Goal: Information Seeking & Learning: Check status

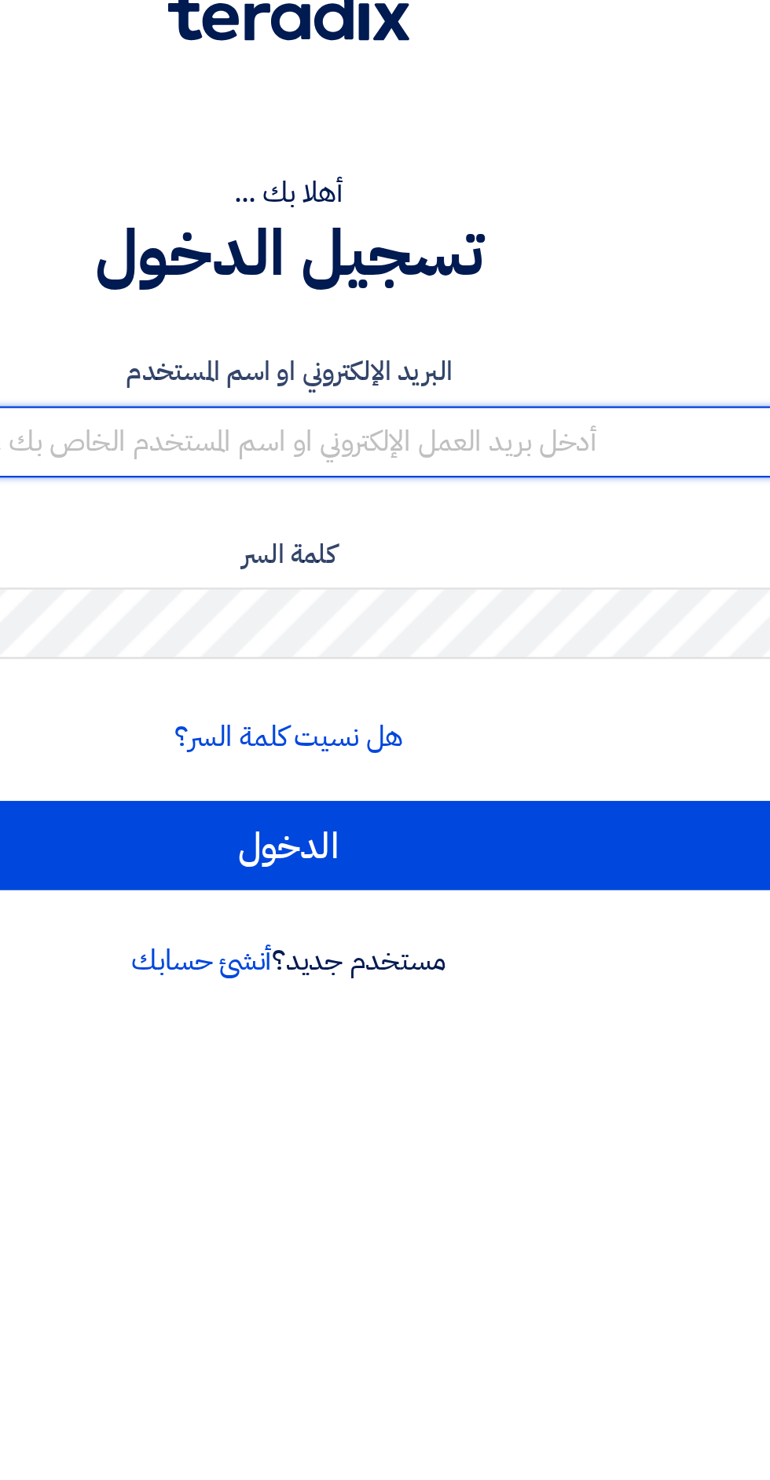
click at [501, 265] on input "text" at bounding box center [385, 255] width 746 height 31
click at [512, 258] on input "text" at bounding box center [385, 255] width 746 height 31
type input "[PERSON_NAME][EMAIL_ADDRESS][DOMAIN_NAME]"
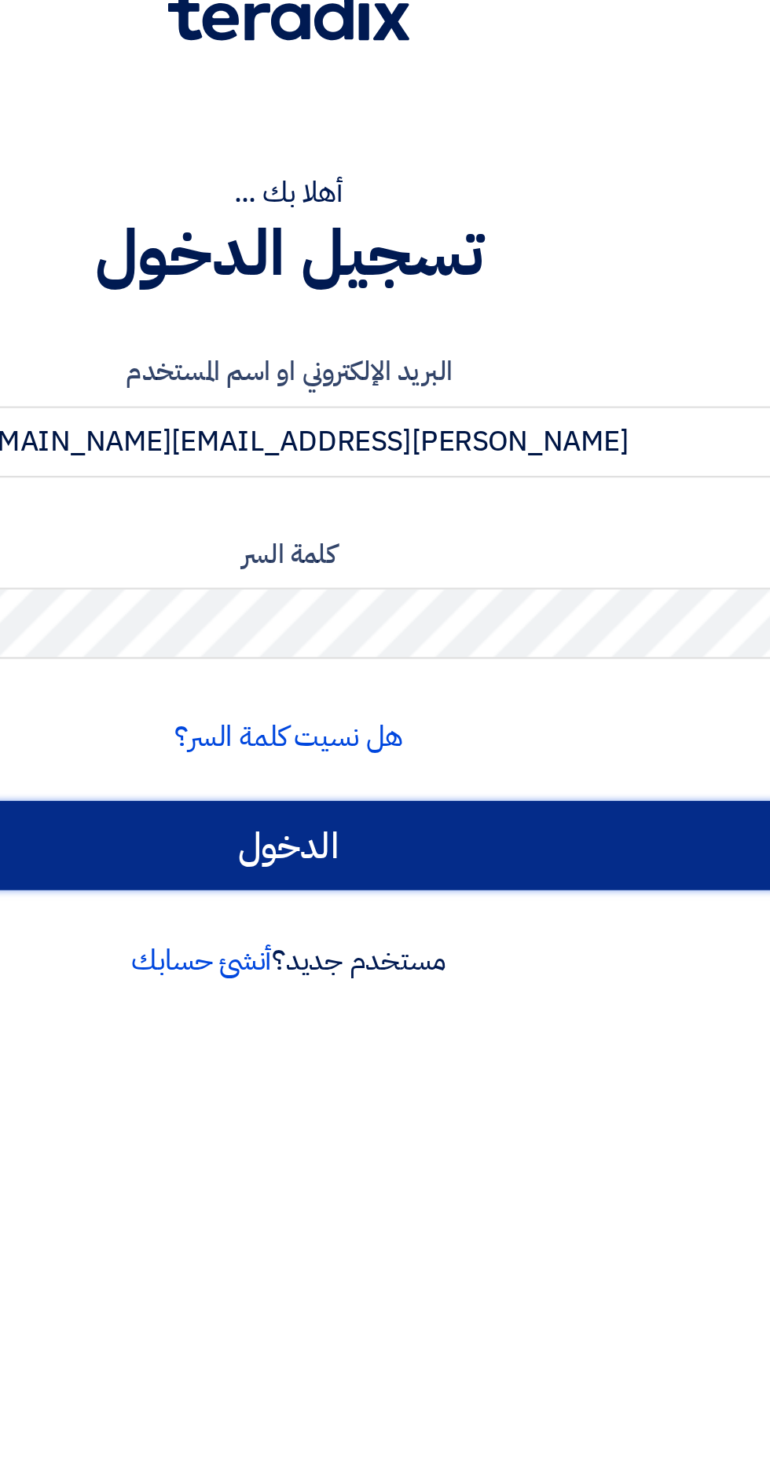
click at [521, 424] on input "الدخول" at bounding box center [385, 434] width 746 height 39
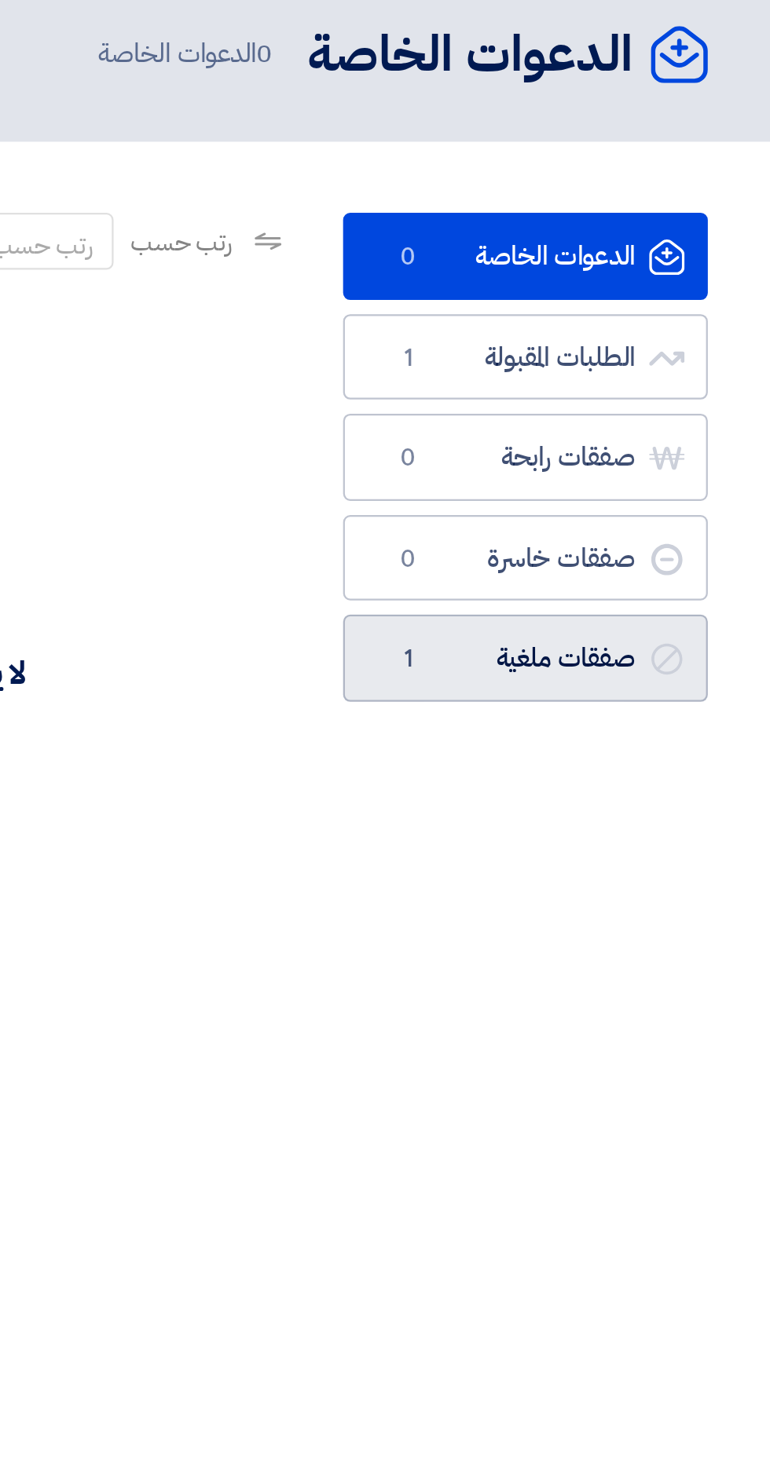
click at [697, 351] on link "صفقات ملغية صفقات ملغية 1" at bounding box center [661, 351] width 161 height 38
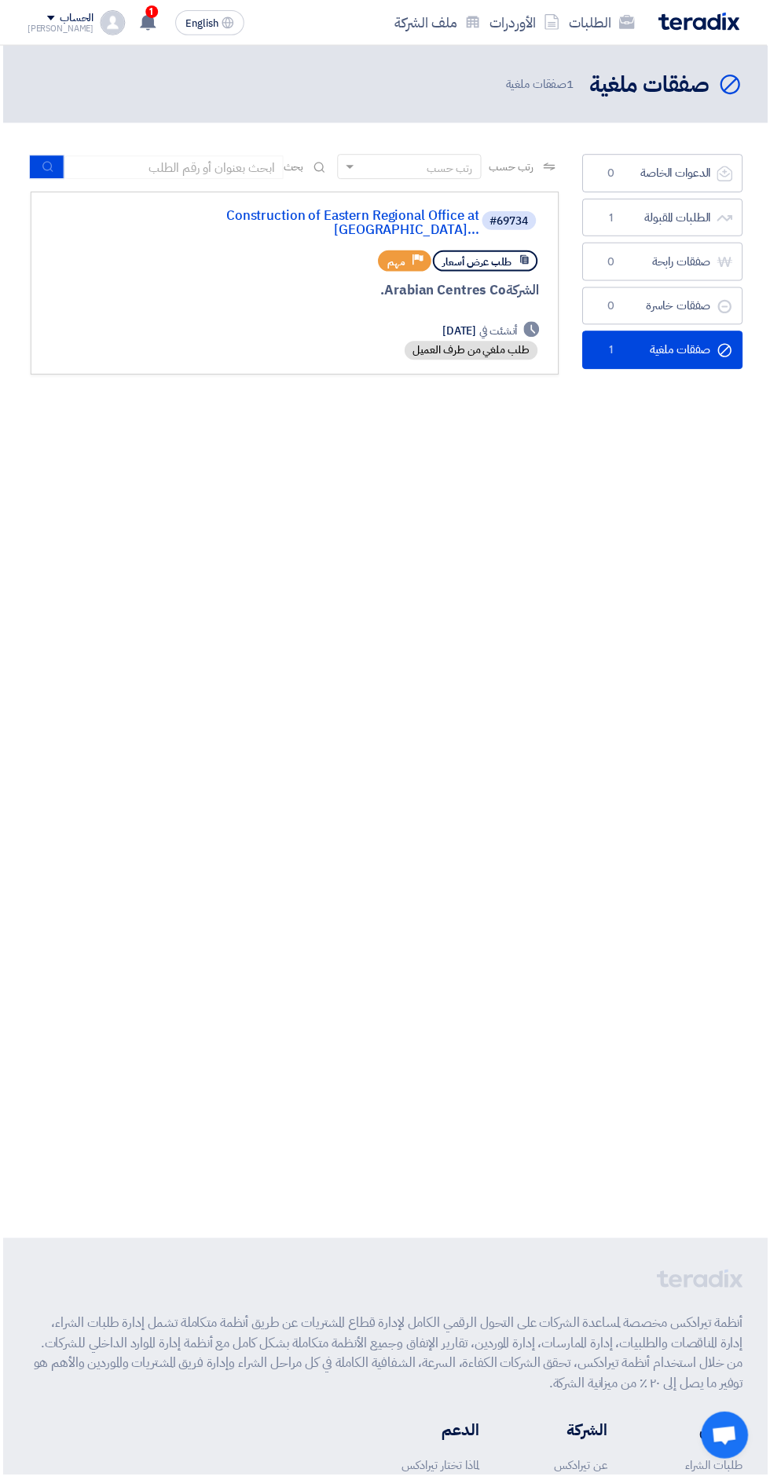
scroll to position [1, -3]
click at [141, 22] on use at bounding box center [149, 21] width 16 height 17
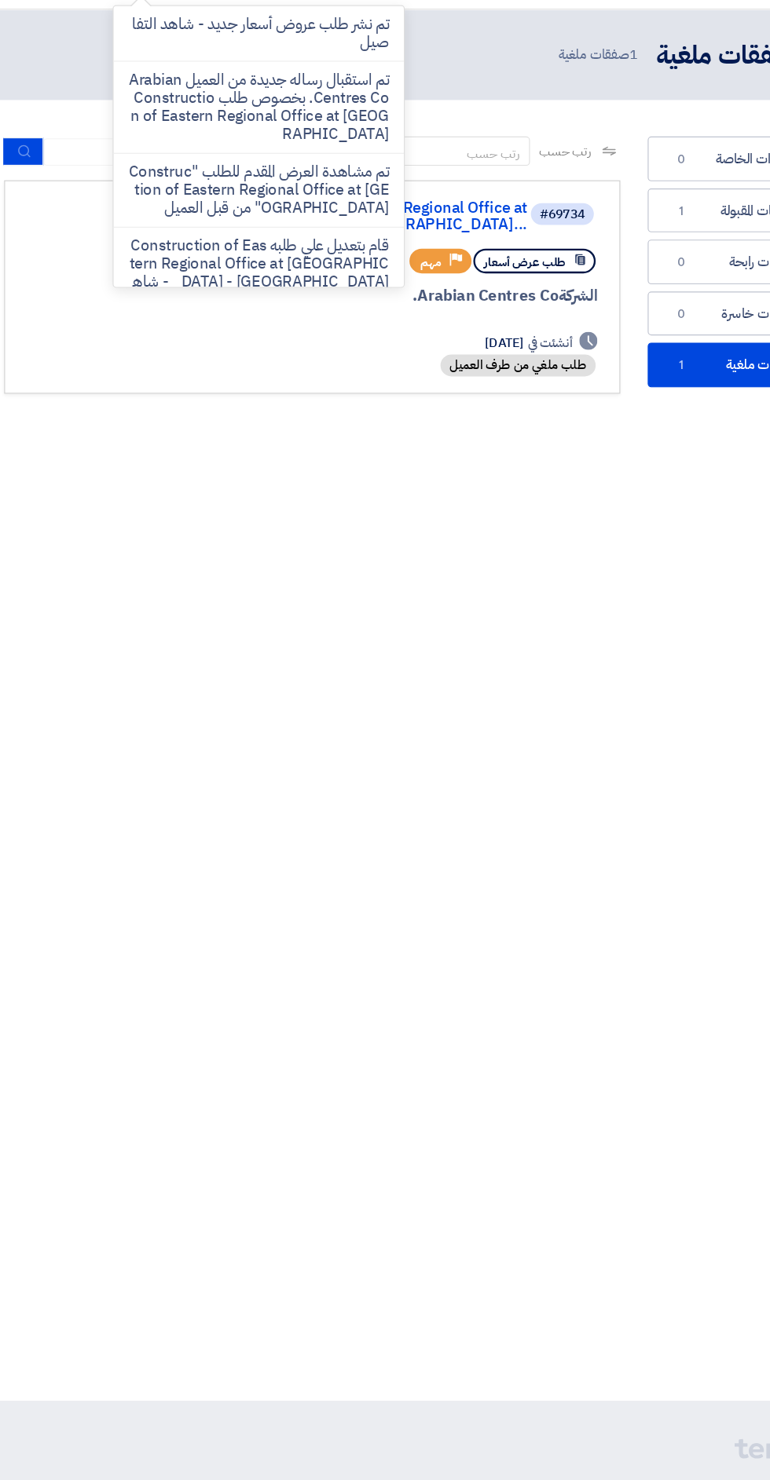
scroll to position [0, -3]
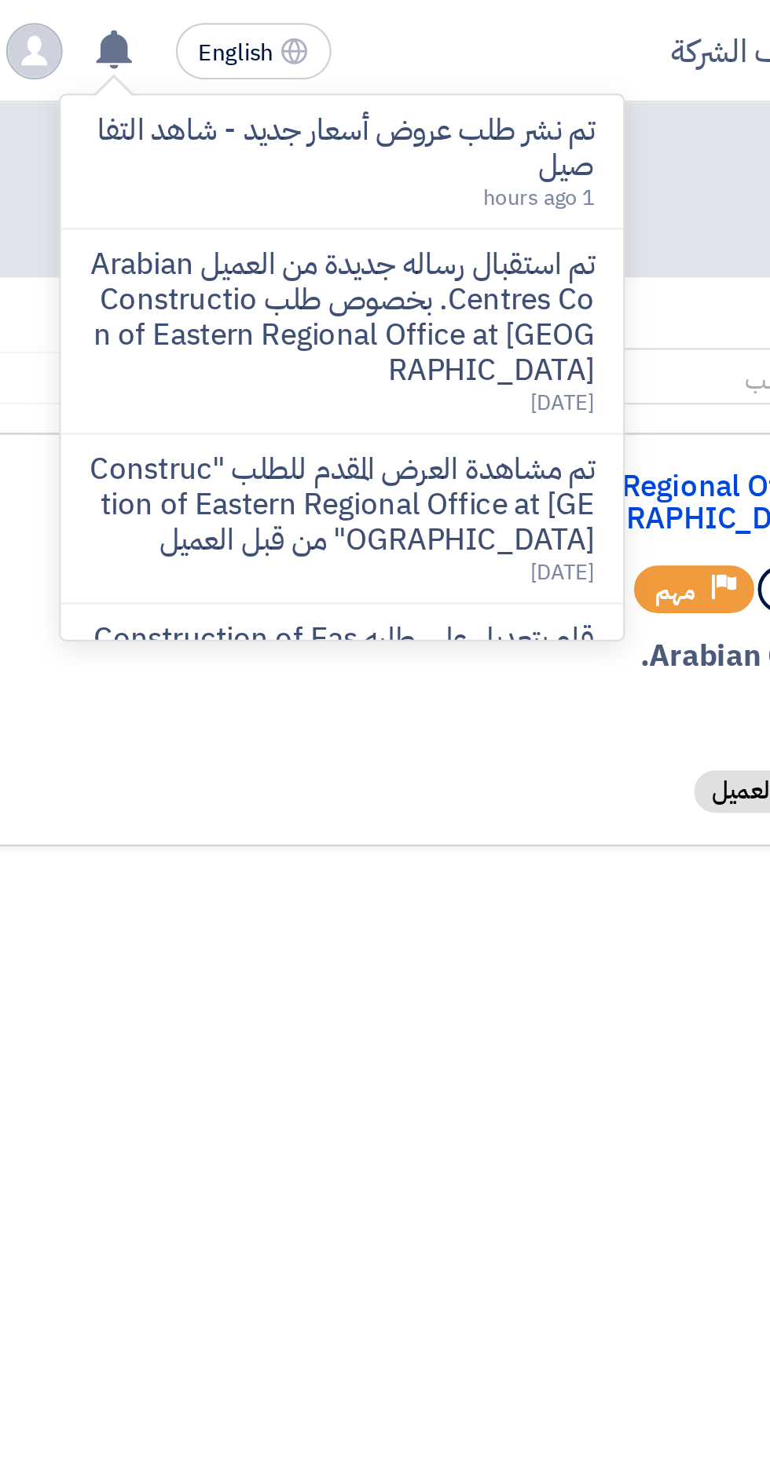
click at [184, 60] on p "تم نشر طلب عروض أسعار جديد - شاهد التفاصيل" at bounding box center [249, 65] width 225 height 31
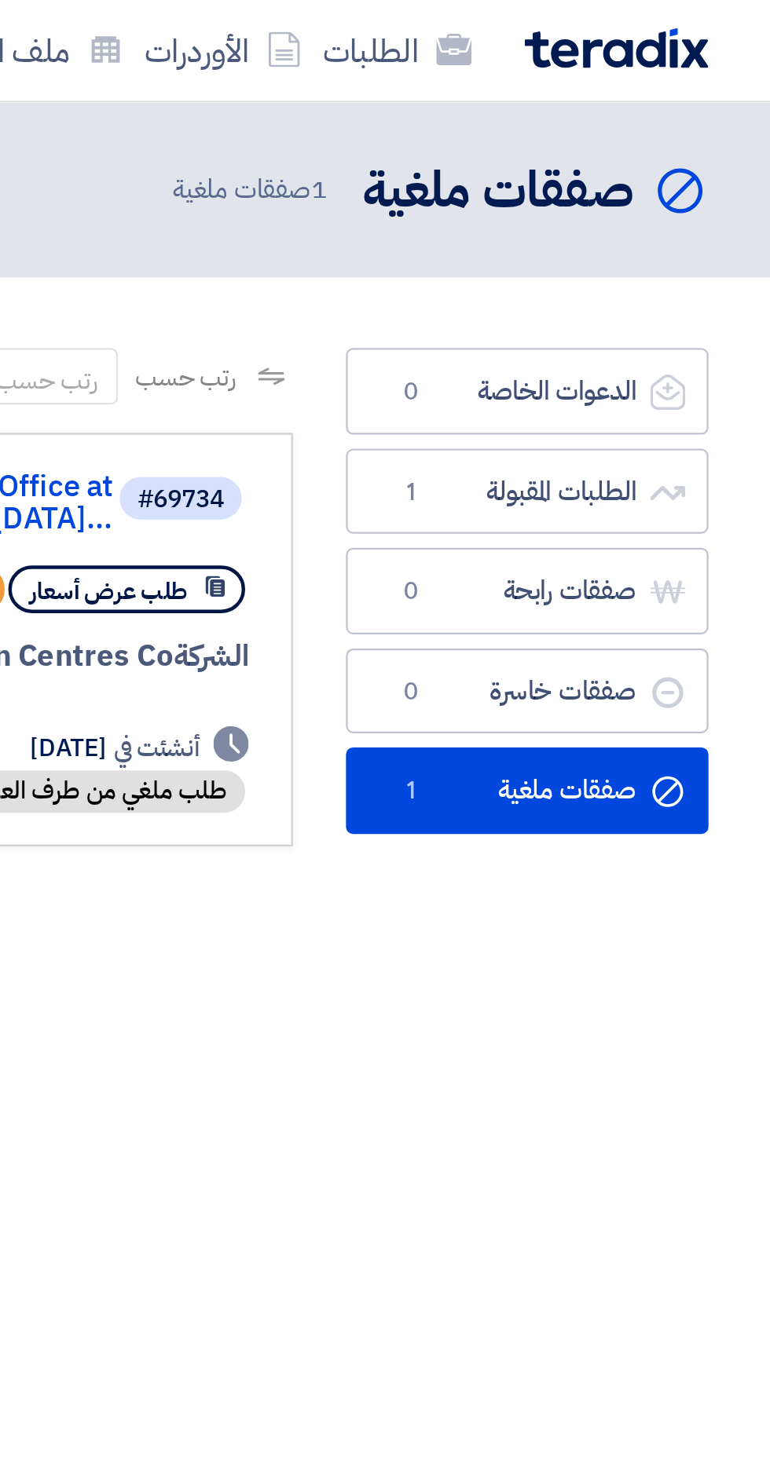
scroll to position [0, -2]
